Goal: Find specific page/section: Find specific page/section

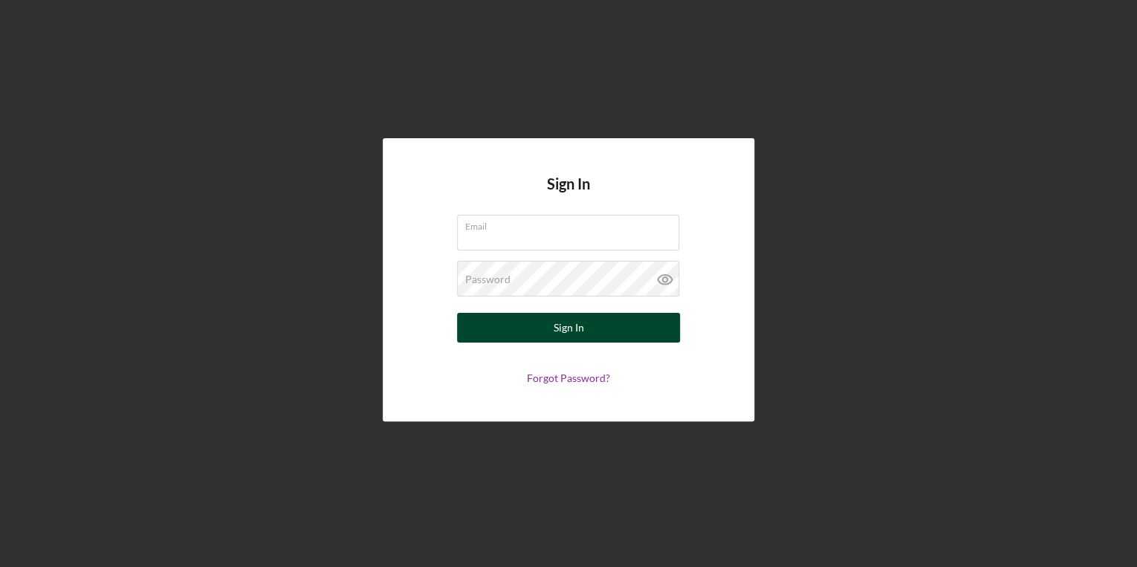
type input "[EMAIL_ADDRESS][DOMAIN_NAME]"
click at [620, 325] on button "Sign In" at bounding box center [568, 328] width 223 height 30
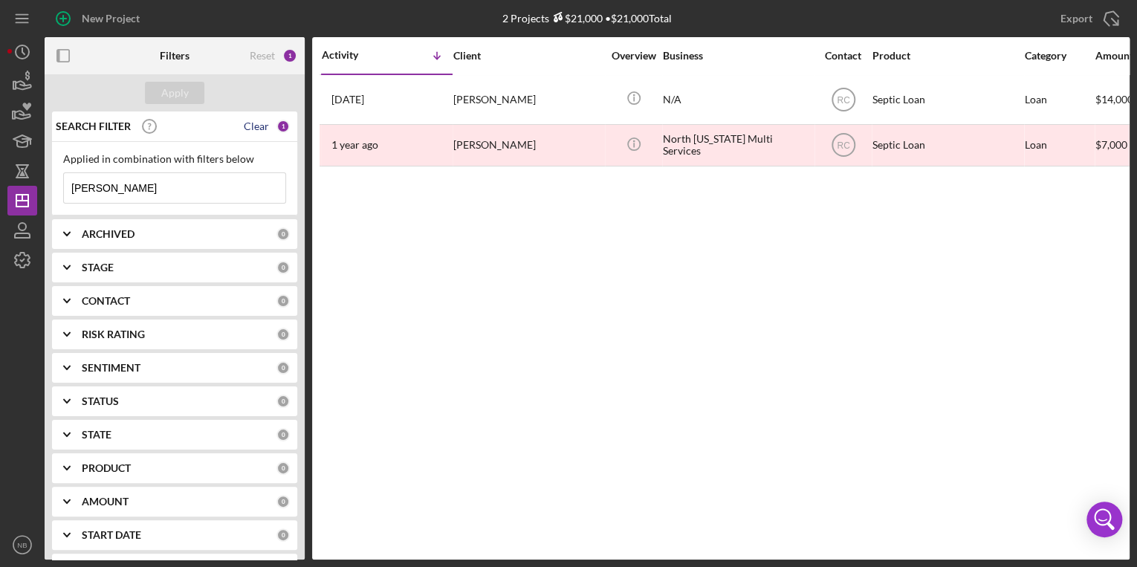
click at [262, 131] on div "Clear" at bounding box center [256, 126] width 25 height 12
click at [105, 185] on input at bounding box center [175, 188] width 222 height 30
type input "[PERSON_NAME]"
click at [19, 232] on icon "button" at bounding box center [22, 230] width 37 height 37
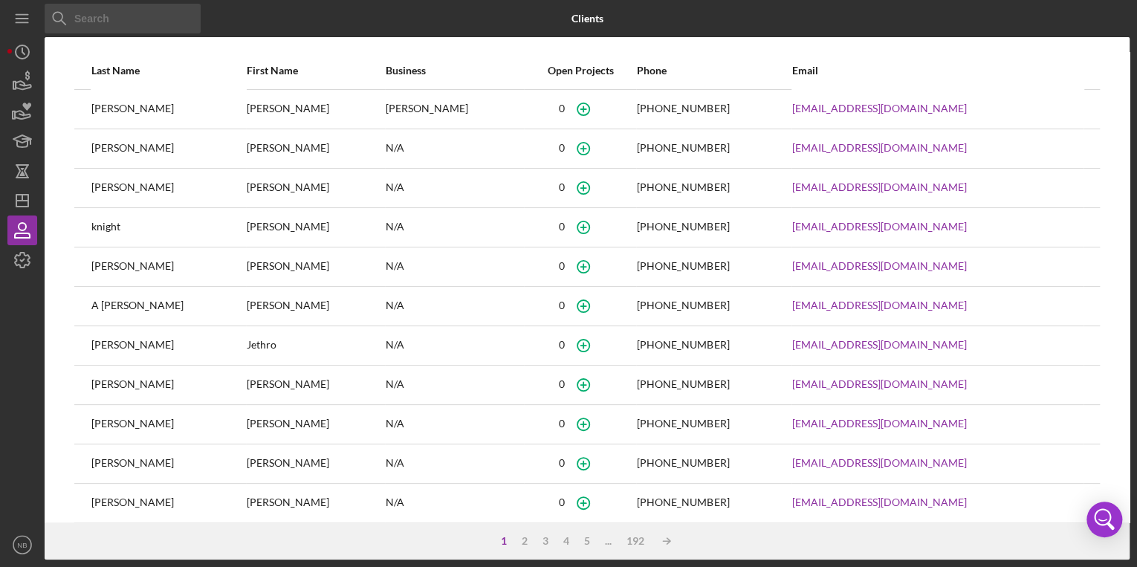
click at [104, 19] on input at bounding box center [123, 19] width 156 height 30
type input "[PERSON_NAME]"
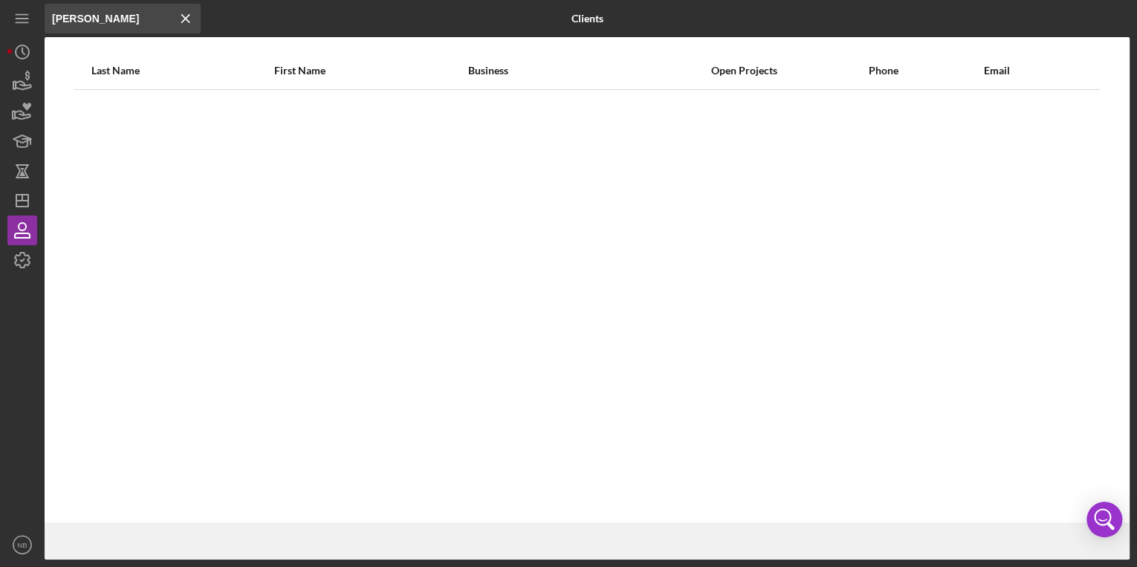
drag, startPoint x: 182, startPoint y: 18, endPoint x: 149, endPoint y: 69, distance: 61.2
click at [184, 18] on icon "Icon/Menu Close" at bounding box center [186, 19] width 30 height 30
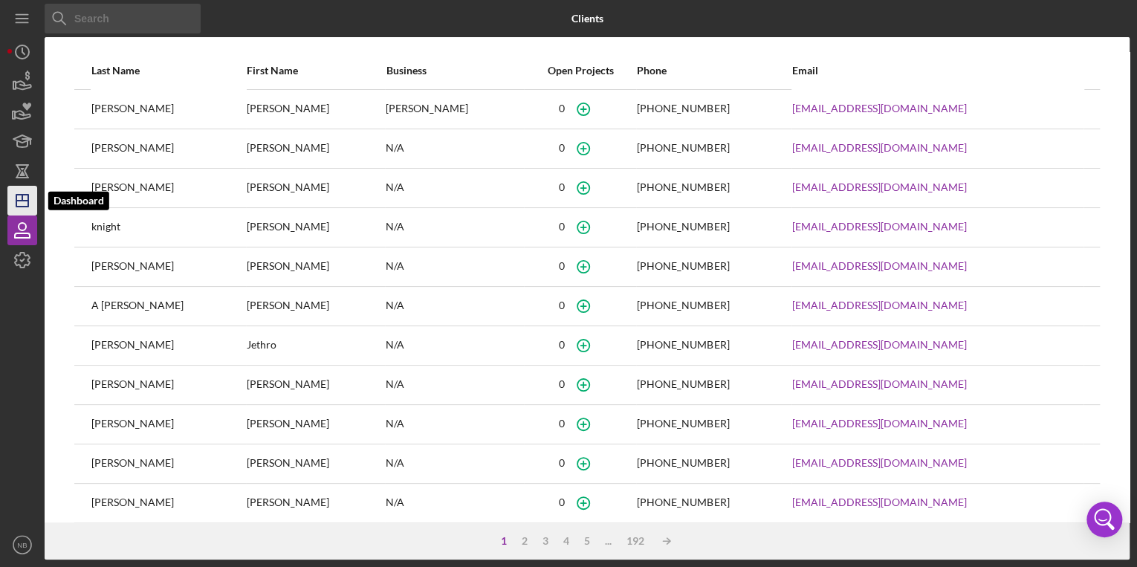
click at [18, 193] on icon "Icon/Dashboard" at bounding box center [22, 200] width 37 height 37
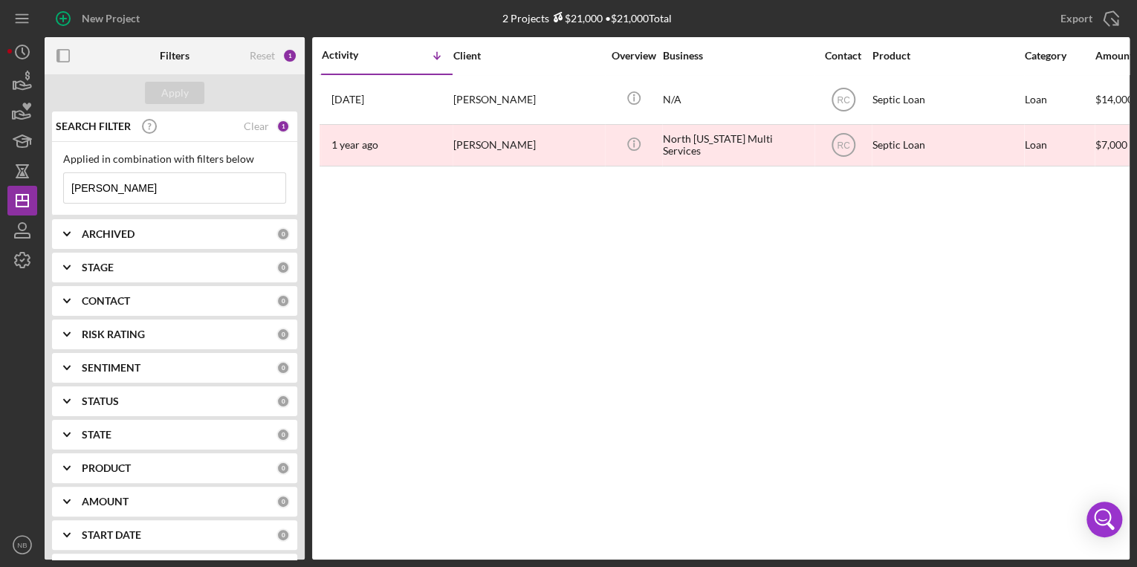
click at [143, 189] on input "[PERSON_NAME]" at bounding box center [175, 188] width 222 height 30
click at [259, 123] on div "Clear" at bounding box center [256, 126] width 25 height 12
click at [138, 191] on input at bounding box center [175, 188] width 222 height 30
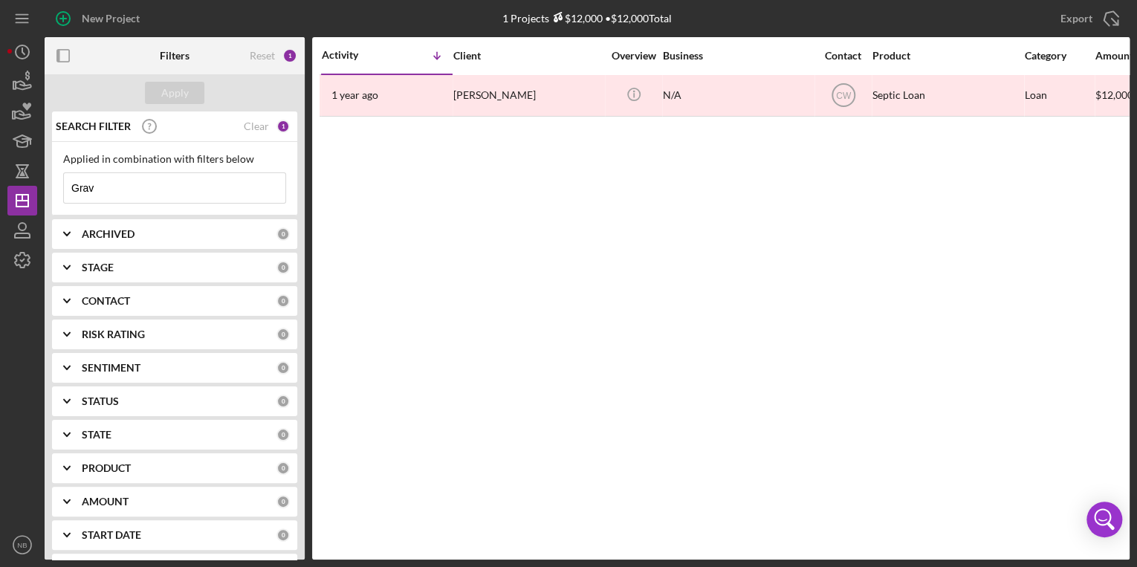
type input "Grav"
